Goal: Task Accomplishment & Management: Check status

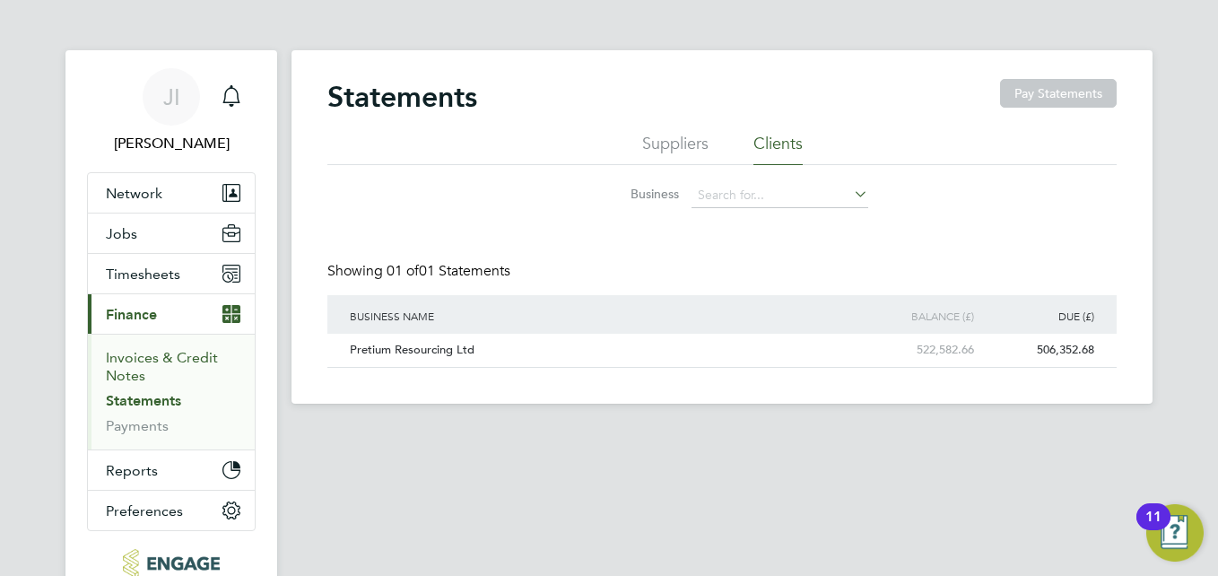
click at [158, 362] on link "Invoices & Credit Notes" at bounding box center [162, 366] width 112 height 35
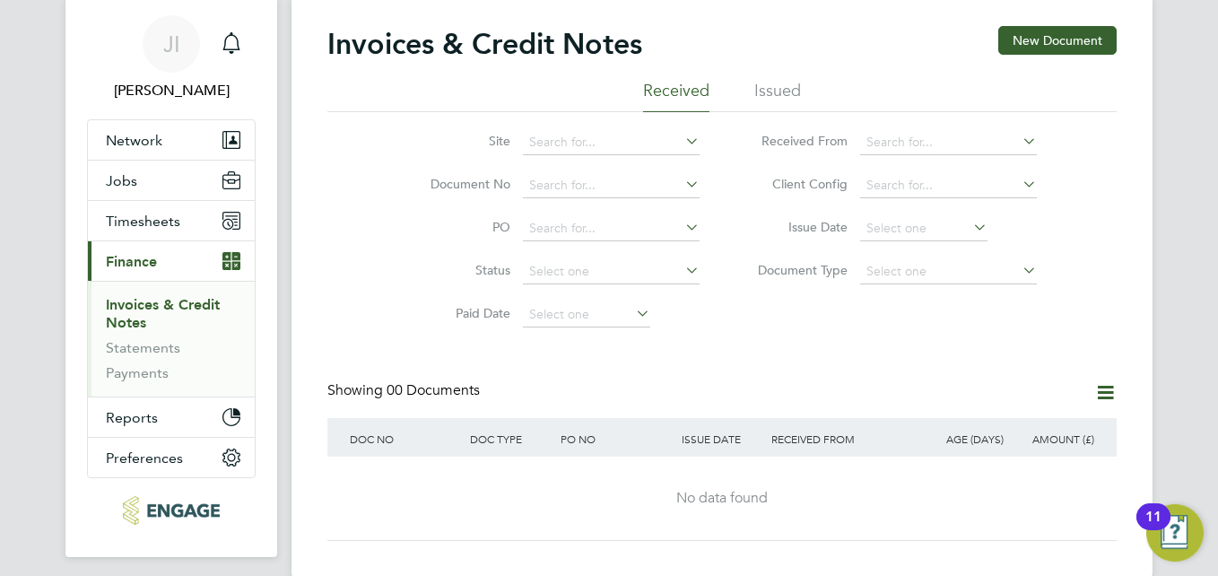
scroll to position [111, 0]
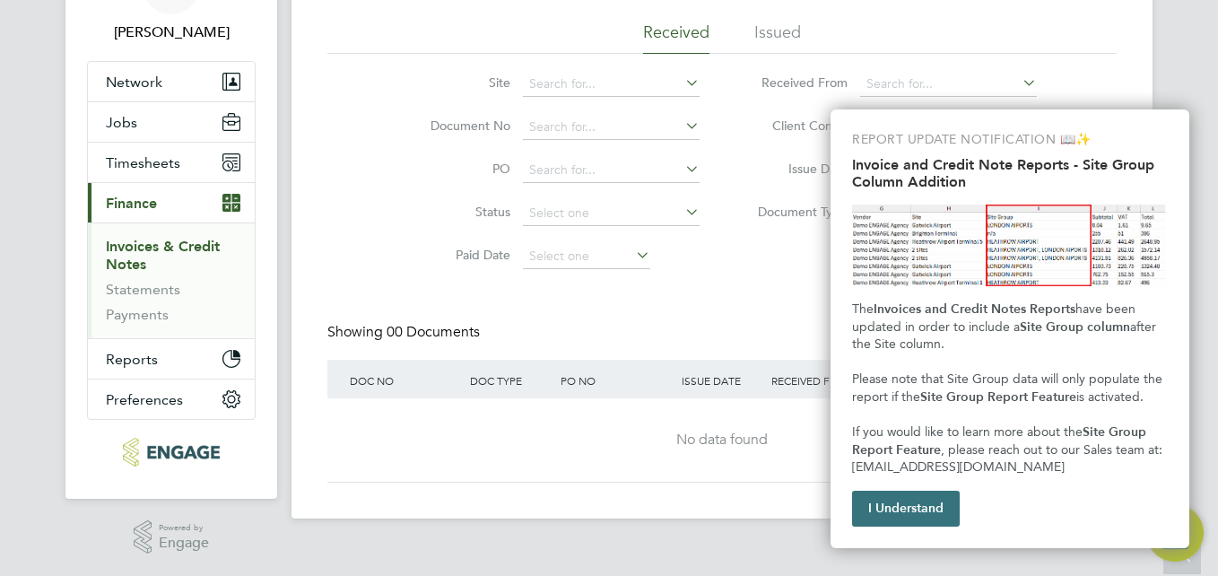
click at [913, 517] on button "I Understand" at bounding box center [906, 509] width 108 height 36
click at [913, 517] on div "Invoices & Credit Notes New Document Received Issued Site Document No PO Status…" at bounding box center [722, 229] width 861 height 580
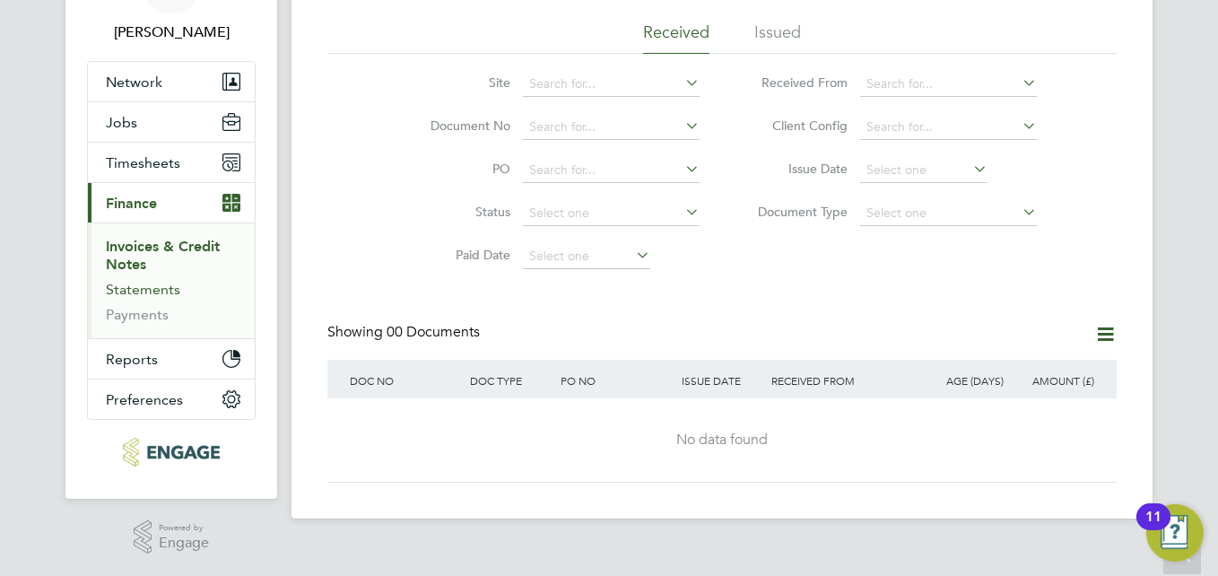
click at [158, 292] on link "Statements" at bounding box center [143, 289] width 74 height 17
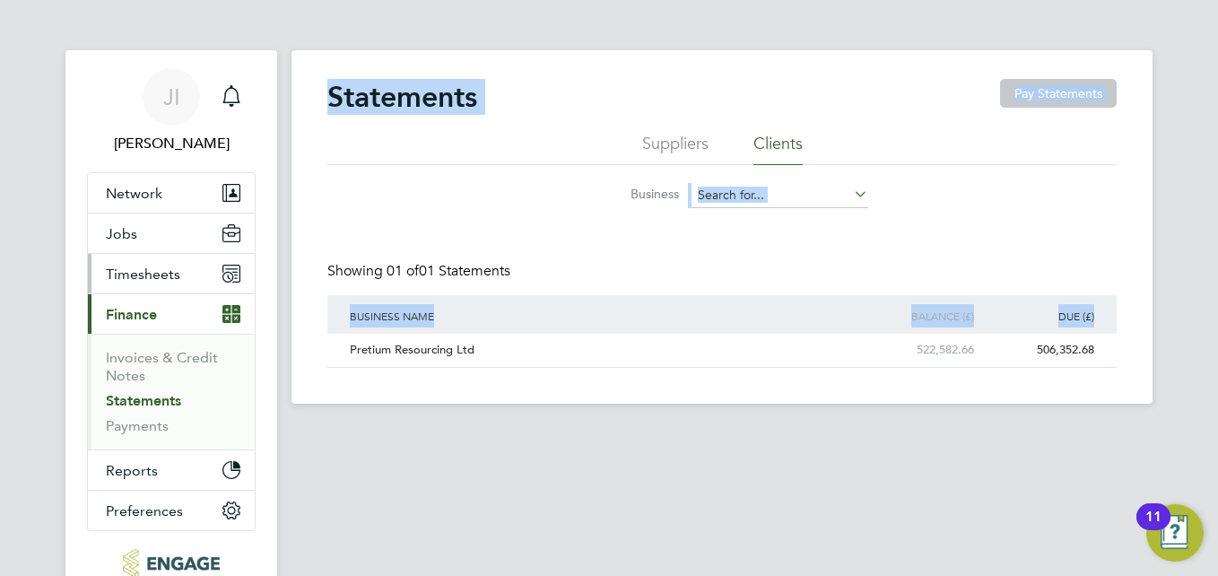
click at [144, 275] on span "Timesheets" at bounding box center [143, 274] width 74 height 17
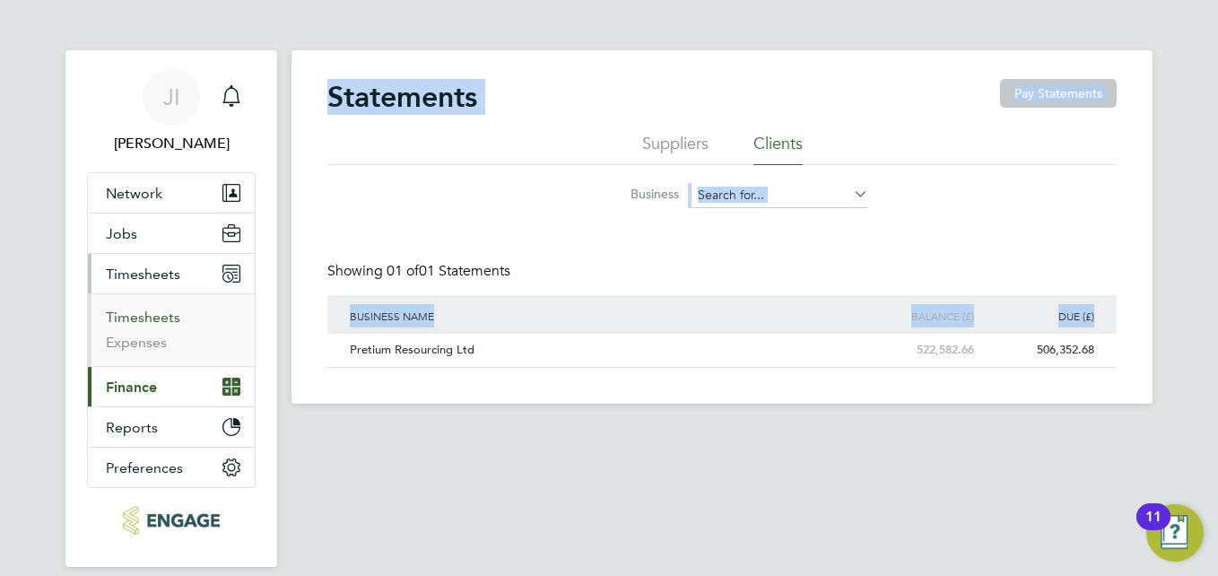
click at [149, 316] on link "Timesheets" at bounding box center [143, 317] width 74 height 17
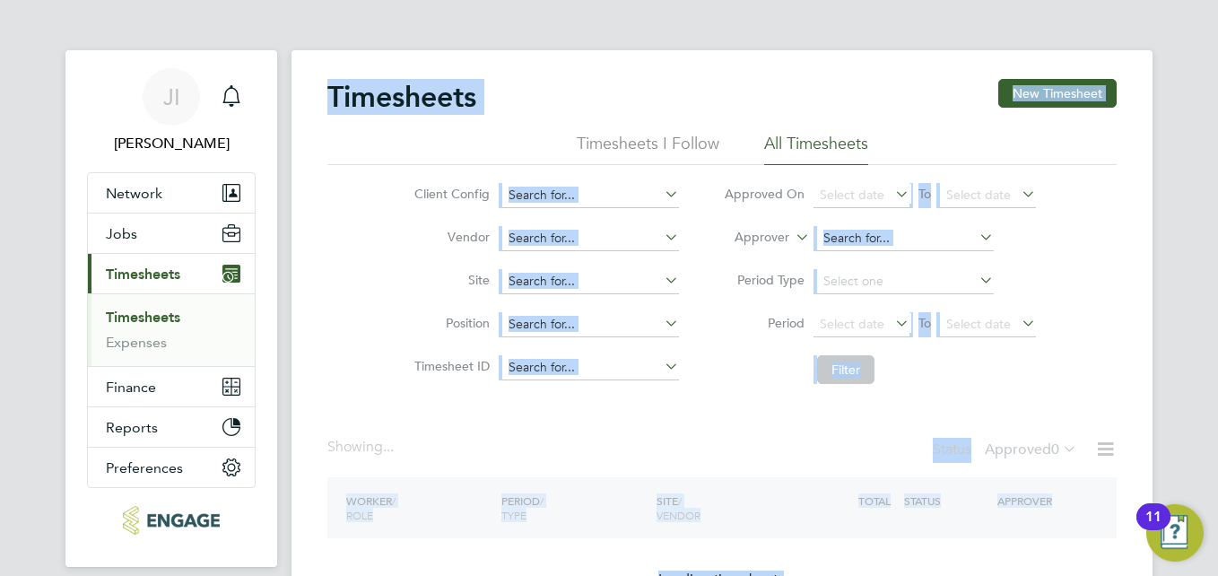
click at [739, 406] on div "Timesheets New Timesheet Timesheets I Follow All Timesheets Client Config Vendo…" at bounding box center [721, 351] width 789 height 544
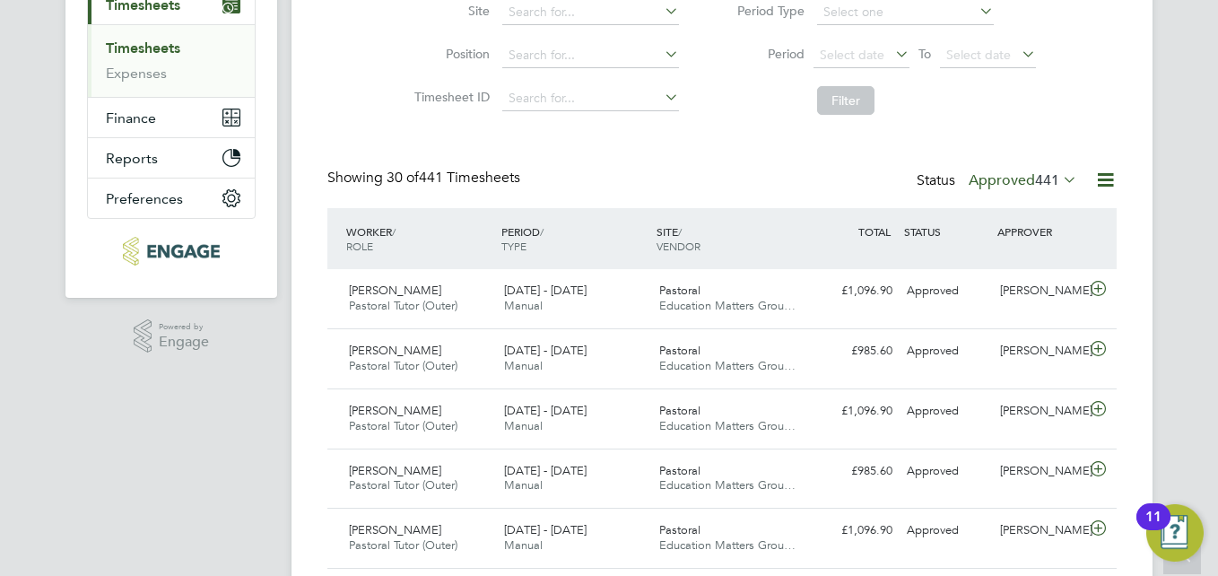
click at [1081, 179] on div at bounding box center [1099, 180] width 36 height 22
click at [1060, 179] on icon at bounding box center [1060, 179] width 0 height 25
click at [1060, 180] on icon at bounding box center [1060, 179] width 0 height 25
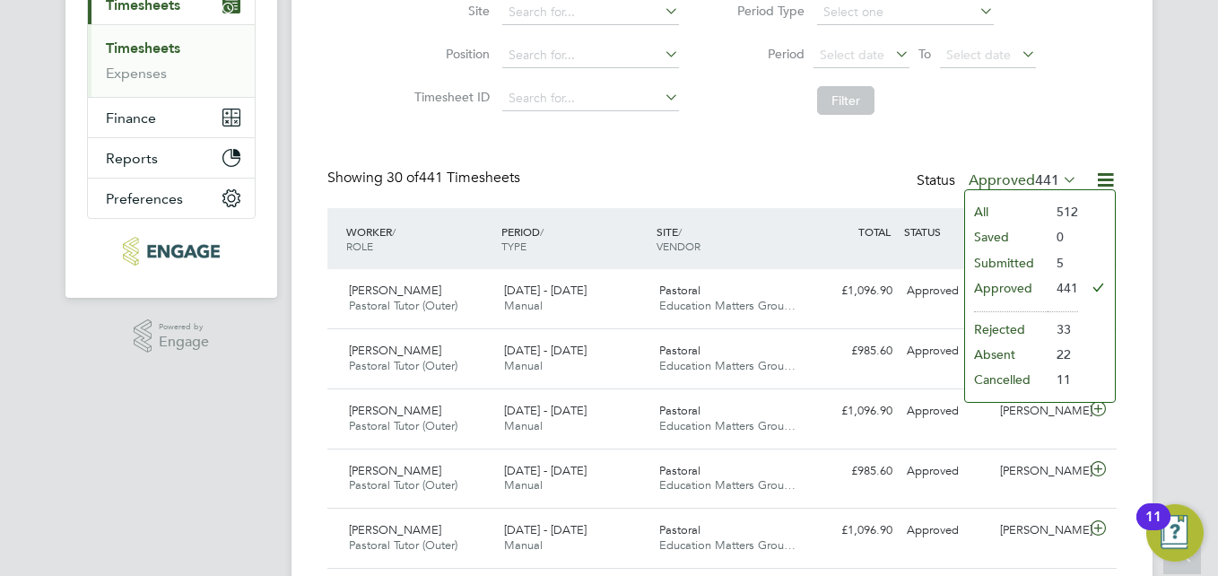
click at [1017, 260] on li "Submitted" at bounding box center [1006, 262] width 83 height 25
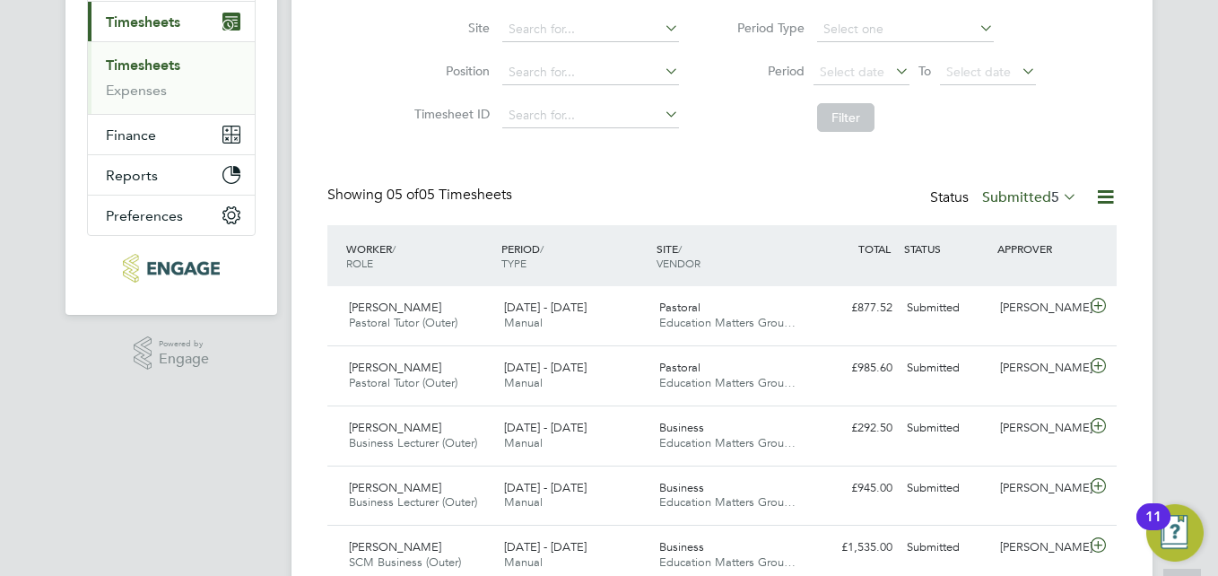
scroll to position [269, 0]
